Goal: Information Seeking & Learning: Learn about a topic

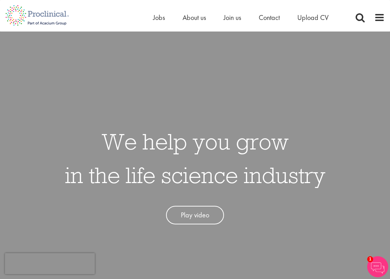
click at [150, 17] on div "Home Jobs About us Join us Contact Upload CV" at bounding box center [192, 13] width 384 height 26
click at [155, 17] on span "Jobs" at bounding box center [159, 17] width 12 height 9
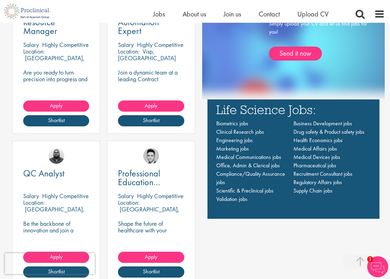
scroll to position [502, 0]
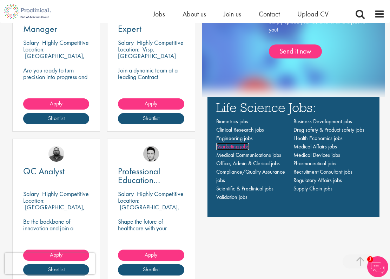
click at [241, 147] on span "Marketing jobs" at bounding box center [232, 146] width 33 height 7
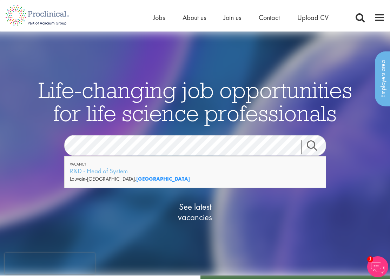
click at [58, 162] on div "See latest vacancies" at bounding box center [195, 204] width 340 height 97
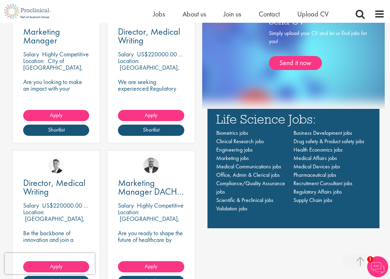
scroll to position [498, 0]
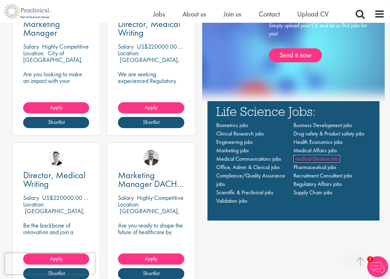
click at [302, 159] on span "Medical Devices jobs" at bounding box center [316, 158] width 47 height 7
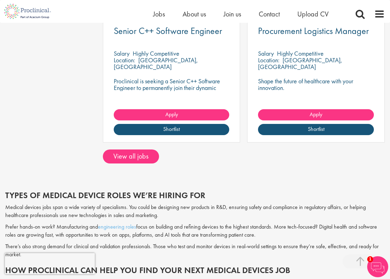
scroll to position [383, 0]
click at [114, 152] on link "View all jobs" at bounding box center [131, 157] width 56 height 14
